Goal: Use online tool/utility: Use online tool/utility

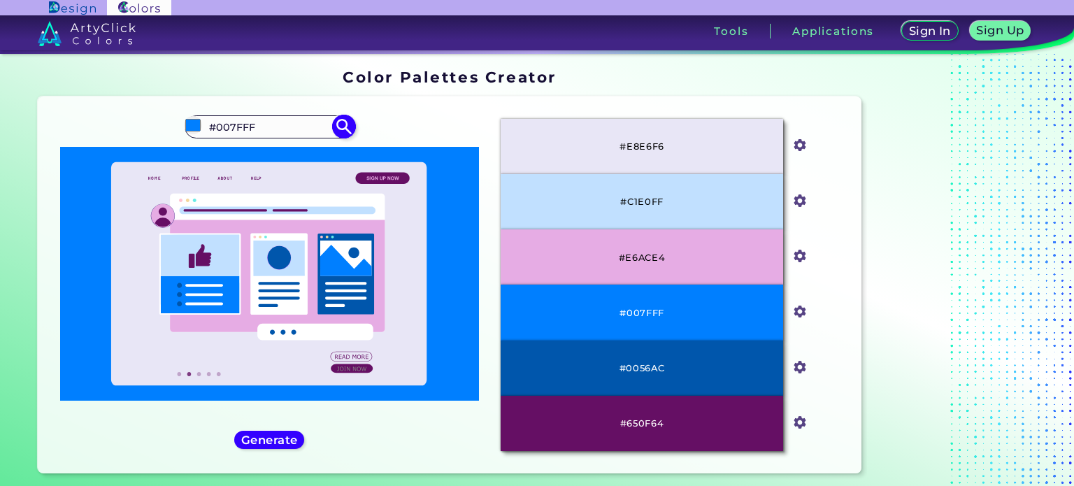
click at [281, 132] on input "#007FFF" at bounding box center [269, 126] width 130 height 19
click at [282, 132] on input "#007FFF" at bounding box center [269, 126] width 130 height 19
type input "n"
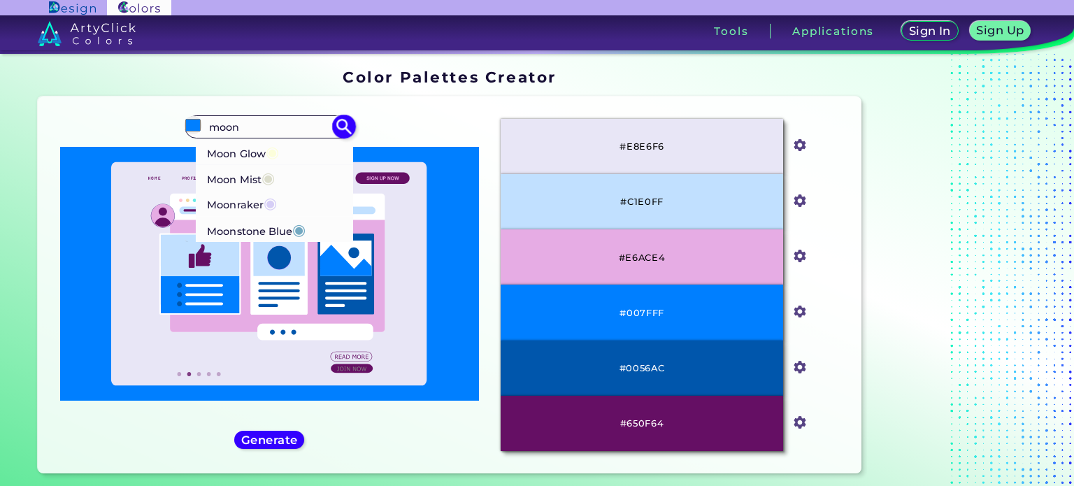
type input "moon"
click at [292, 198] on li "Moonraker ◉" at bounding box center [274, 203] width 157 height 26
type input "#d6cef6"
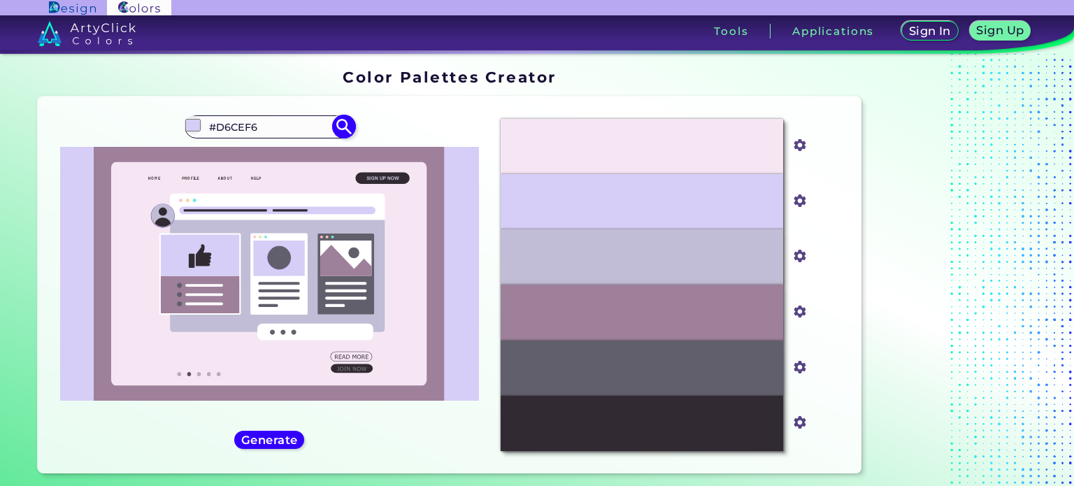
click at [291, 121] on input "#D6CEF6" at bounding box center [269, 126] width 130 height 19
click at [290, 122] on input "#D6CEF6" at bounding box center [269, 126] width 130 height 19
click at [291, 122] on input "#D6CEF6" at bounding box center [269, 126] width 130 height 19
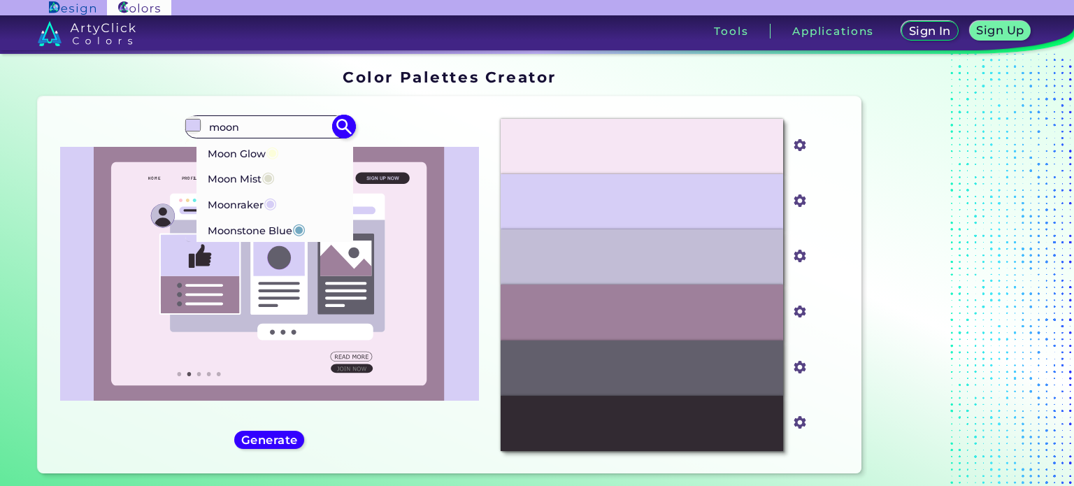
type input "moon"
click at [288, 184] on li "Moon Mist ◉" at bounding box center [274, 177] width 157 height 26
type input "#dcddcc"
type input "#DCDDCC"
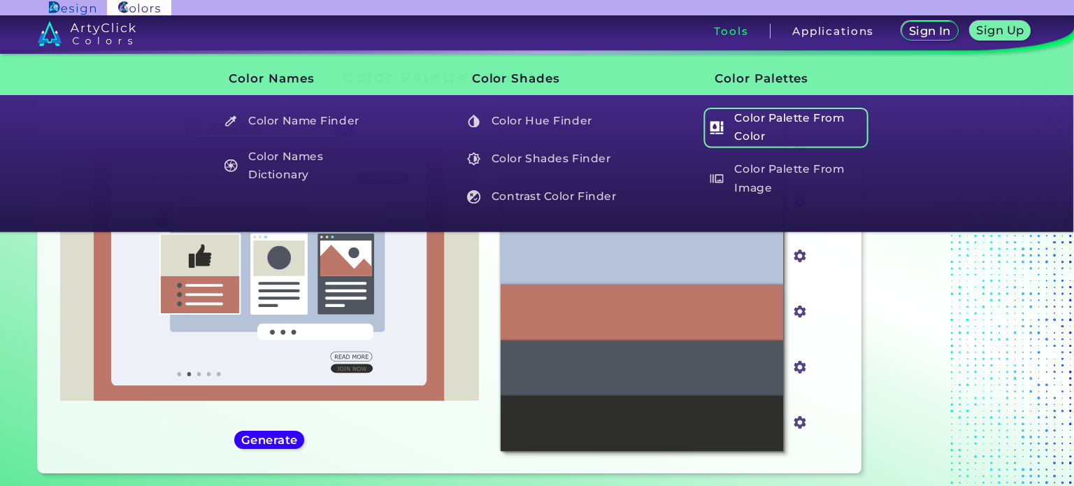
click at [734, 137] on h5 "Color Palette From Color" at bounding box center [785, 128] width 164 height 40
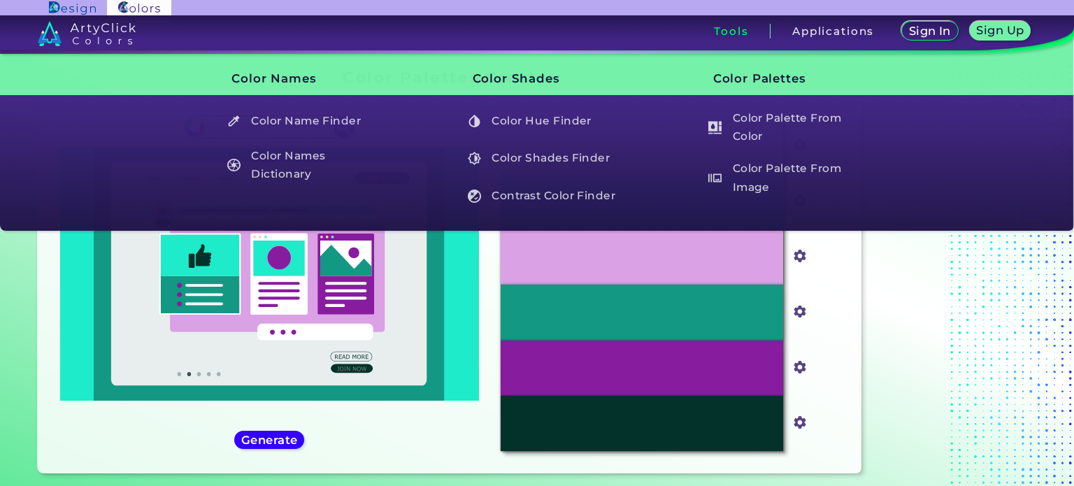
click at [741, 30] on h3 "Tools" at bounding box center [731, 31] width 34 height 10
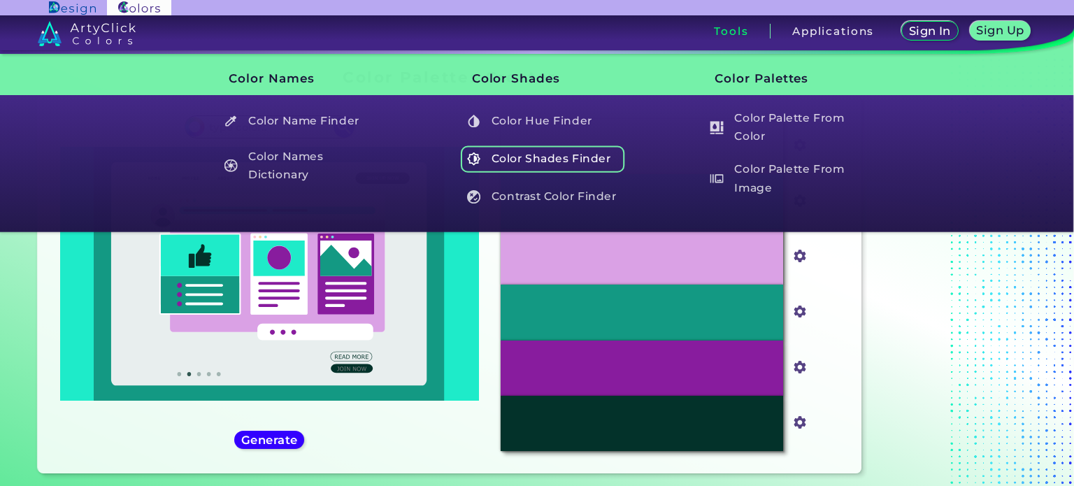
click at [599, 166] on h5 "Color Shades Finder" at bounding box center [543, 158] width 164 height 27
